Goal: Check status

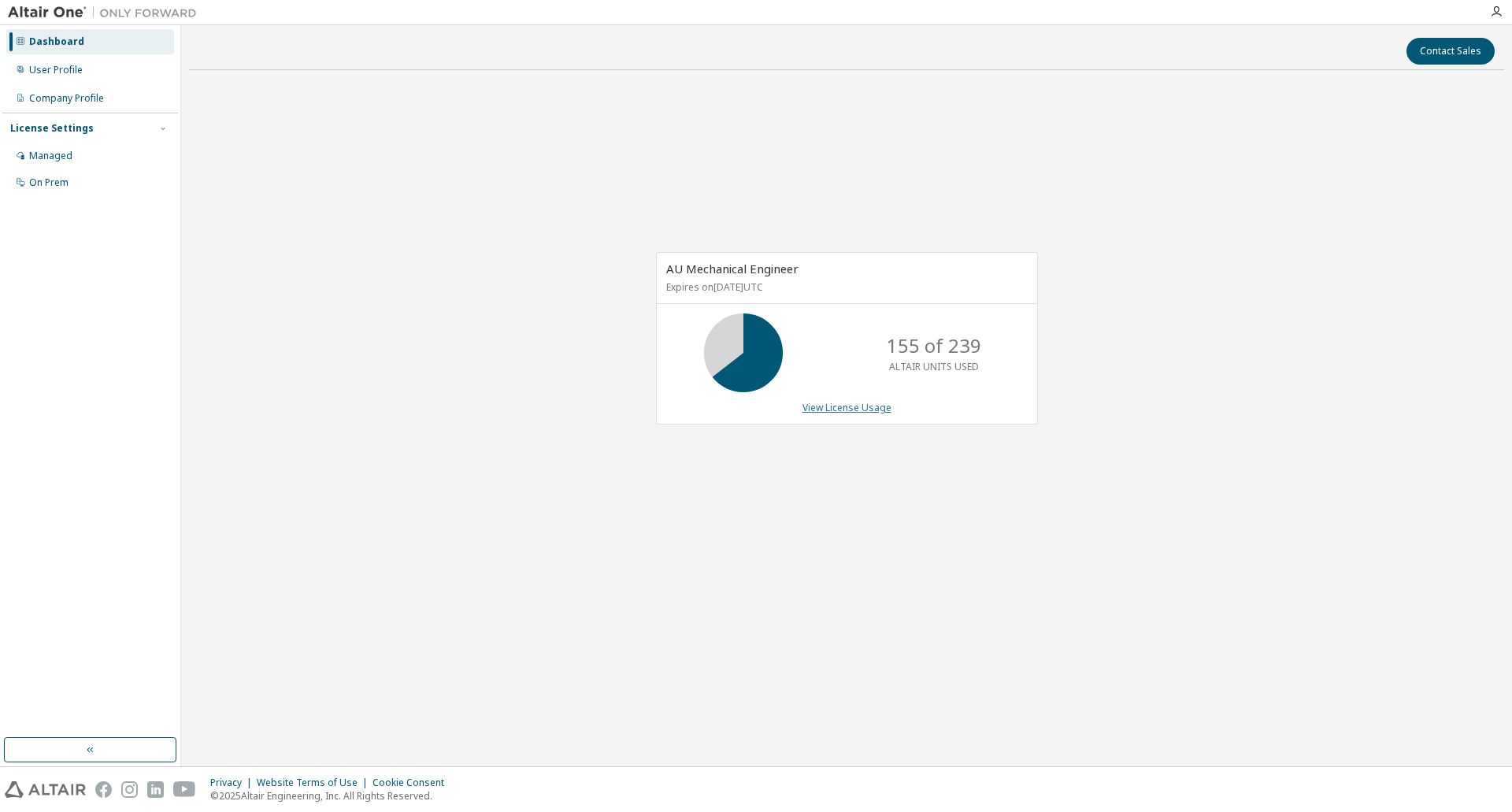
click at [820, 407] on link "View License Usage" at bounding box center [847, 408] width 89 height 14
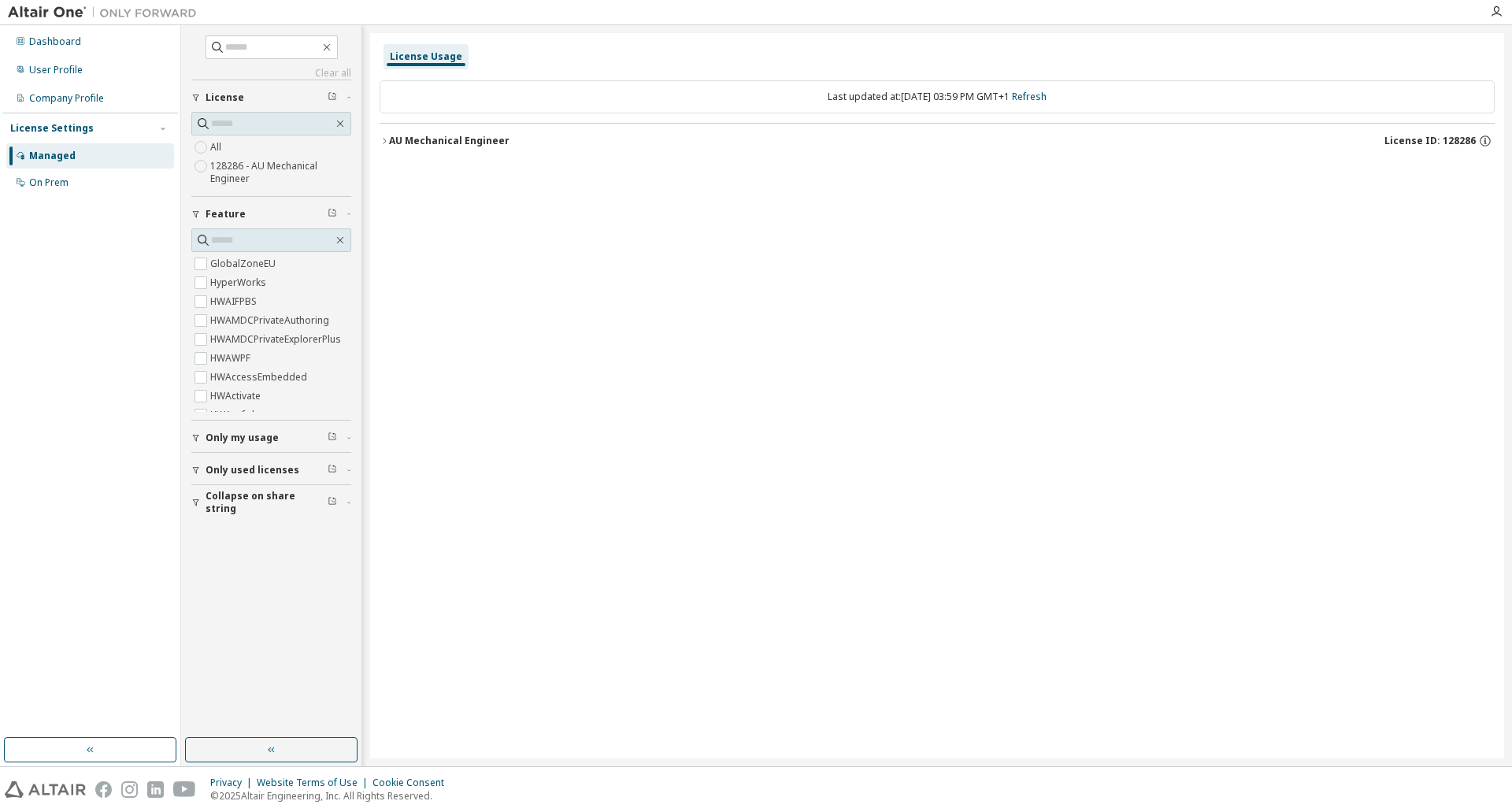
click at [380, 137] on icon "button" at bounding box center [384, 140] width 9 height 9
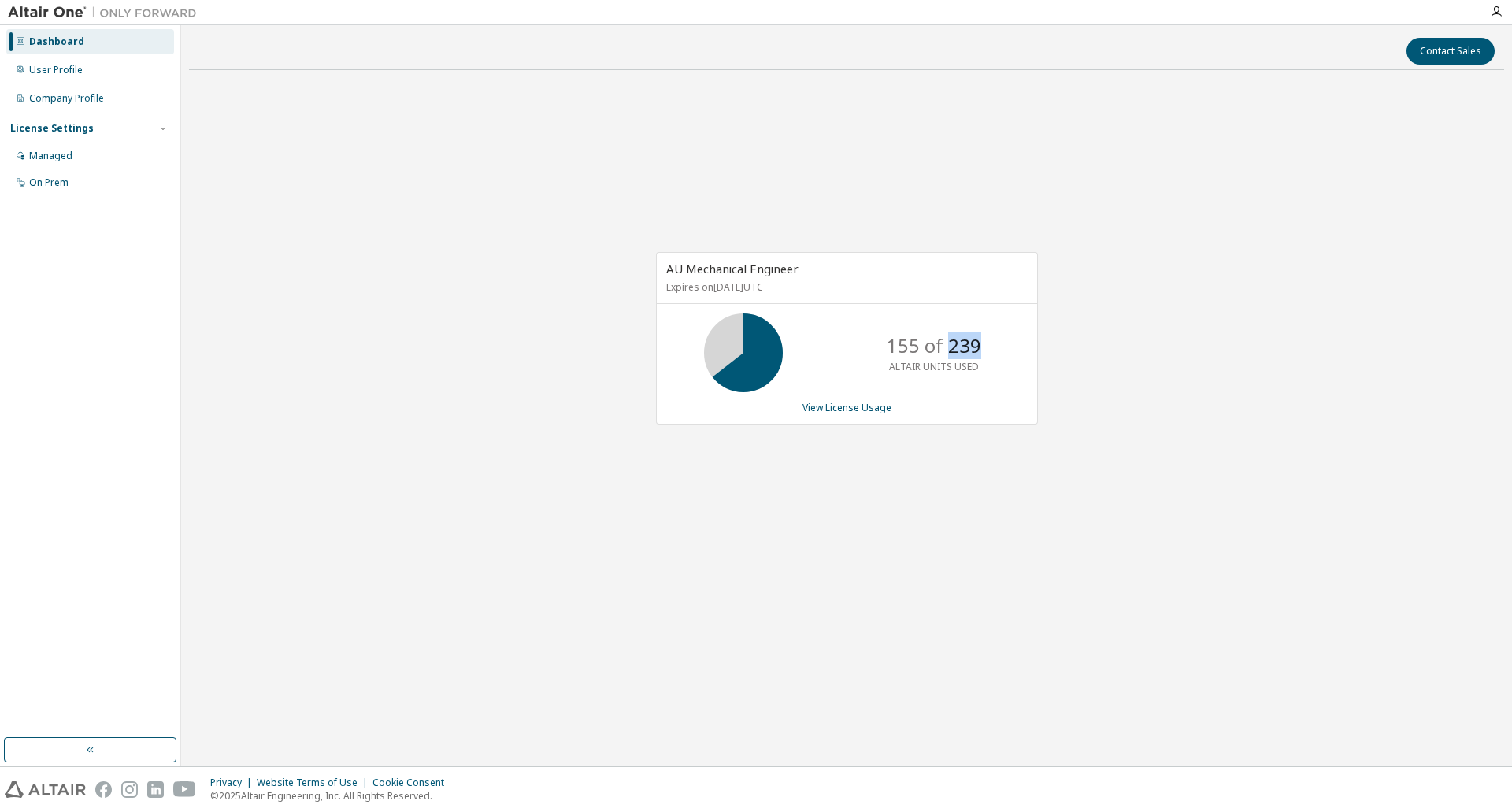
drag, startPoint x: 948, startPoint y: 349, endPoint x: 1025, endPoint y: 341, distance: 77.4
click at [1025, 341] on div "155 of 239 ALTAIR UNITS USED" at bounding box center [847, 353] width 381 height 79
click at [1267, 378] on div "AU Mechanical Engineer Expires on November 14, 2025 UTC 155 of 239 ALTAIR UNITS…" at bounding box center [846, 346] width 1315 height 528
click at [363, 252] on div "AU Mechanical Engineer Expires on November 14, 2025 UTC 155 of 239 ALTAIR UNITS…" at bounding box center [846, 346] width 1315 height 528
